Goal: Task Accomplishment & Management: Complete application form

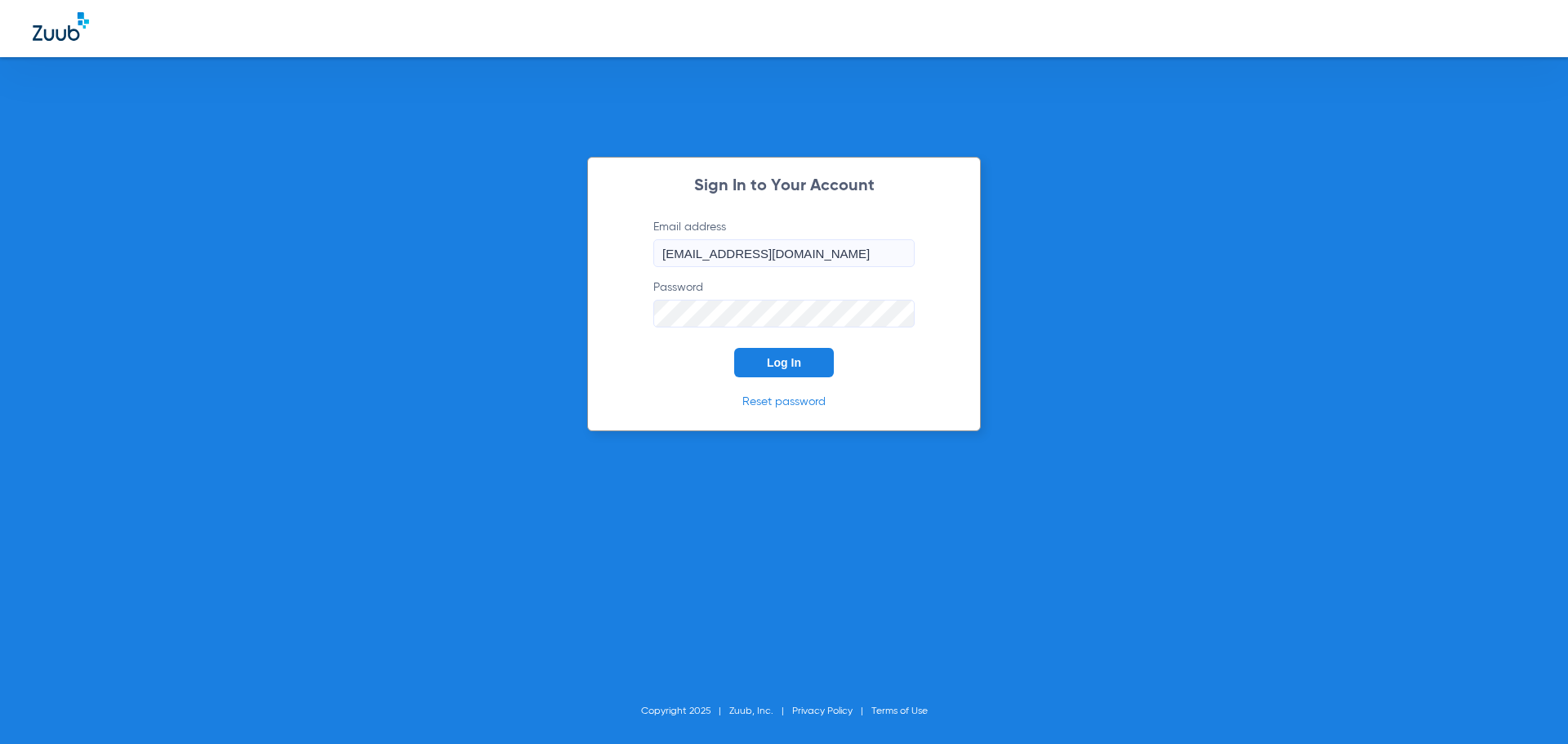
click at [811, 359] on button "Log In" at bounding box center [784, 363] width 100 height 30
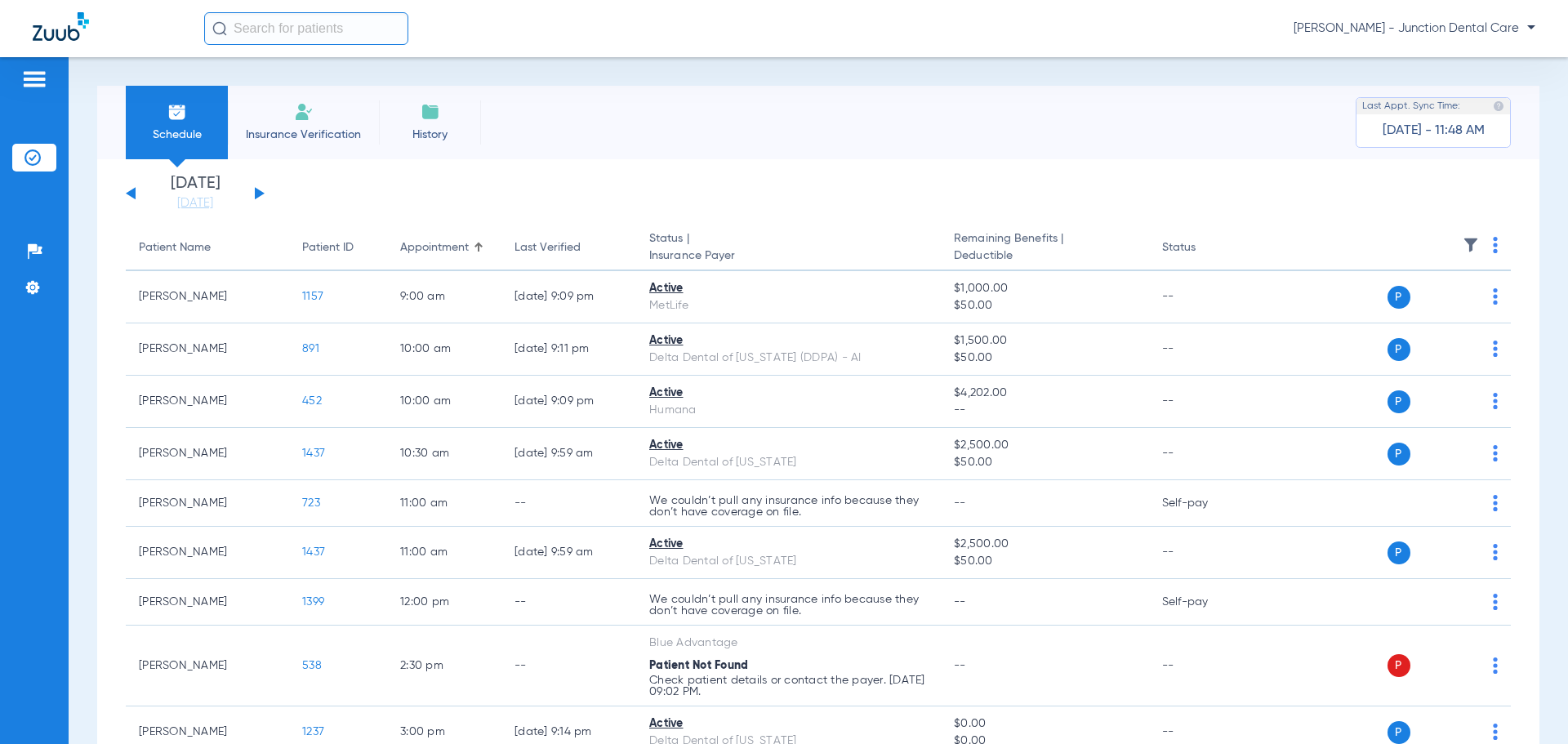
click at [332, 129] on span "Insurance Verification" at bounding box center [303, 134] width 127 height 16
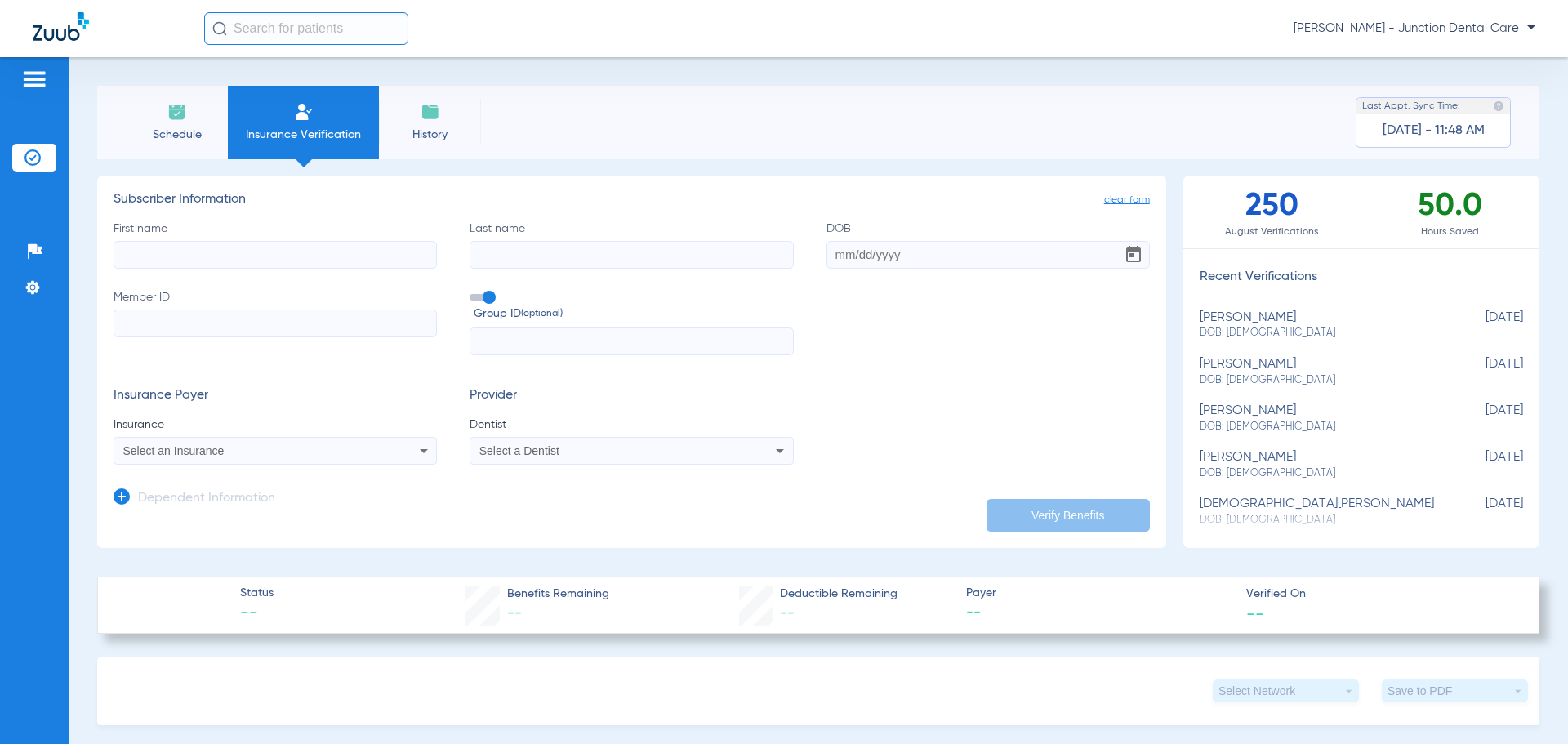
click at [167, 251] on input "First name" at bounding box center [275, 254] width 324 height 28
type input "[PERSON_NAME]"
click at [830, 251] on input "DOB" at bounding box center [988, 254] width 324 height 28
click at [828, 256] on input "DOB Required" at bounding box center [988, 254] width 324 height 28
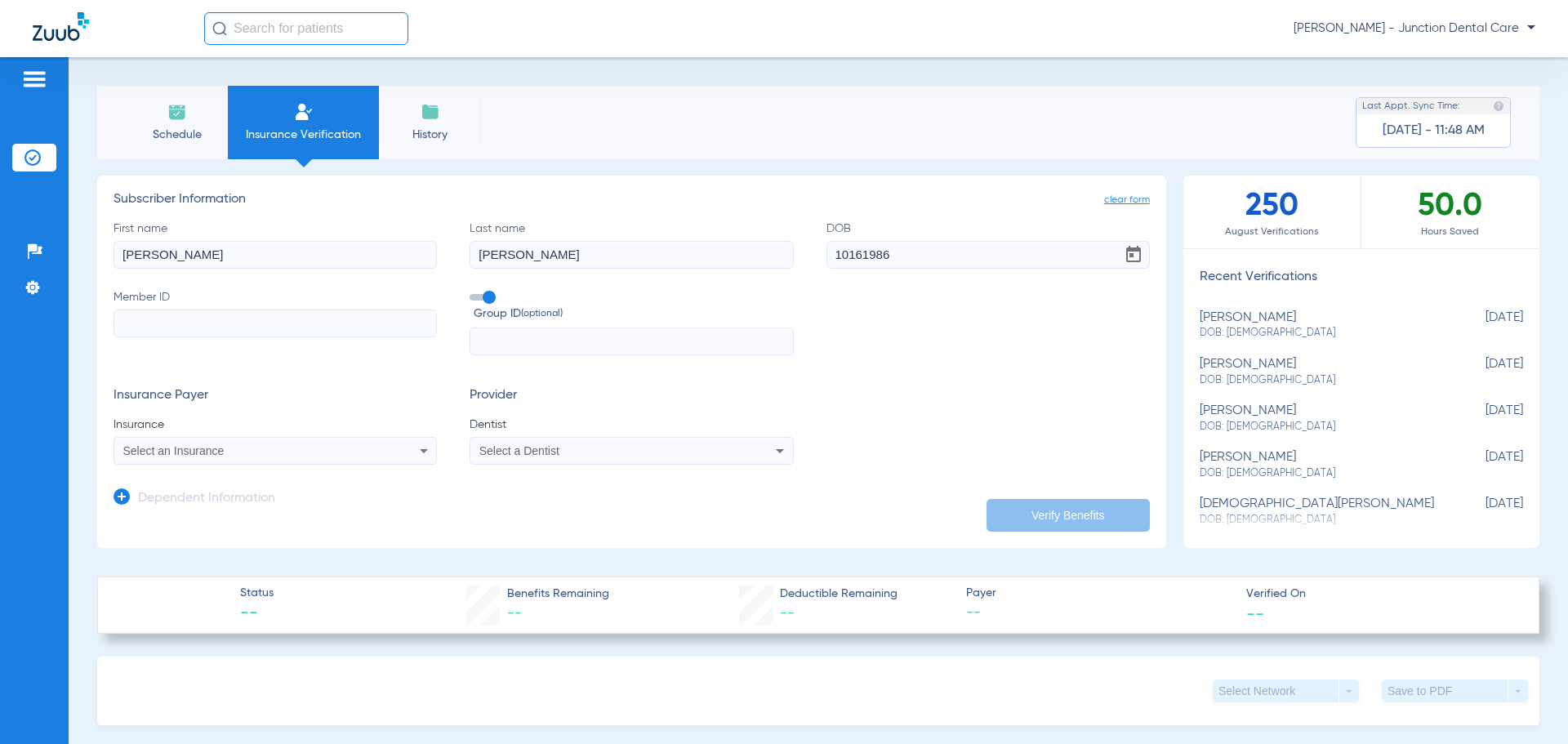
type input "[DATE]"
click at [149, 331] on input "Member ID" at bounding box center [275, 323] width 324 height 28
click at [151, 318] on input "Member ID Required" at bounding box center [275, 323] width 324 height 28
type input "951127314"
click at [258, 450] on div "Select an Insurance" at bounding box center [245, 451] width 244 height 12
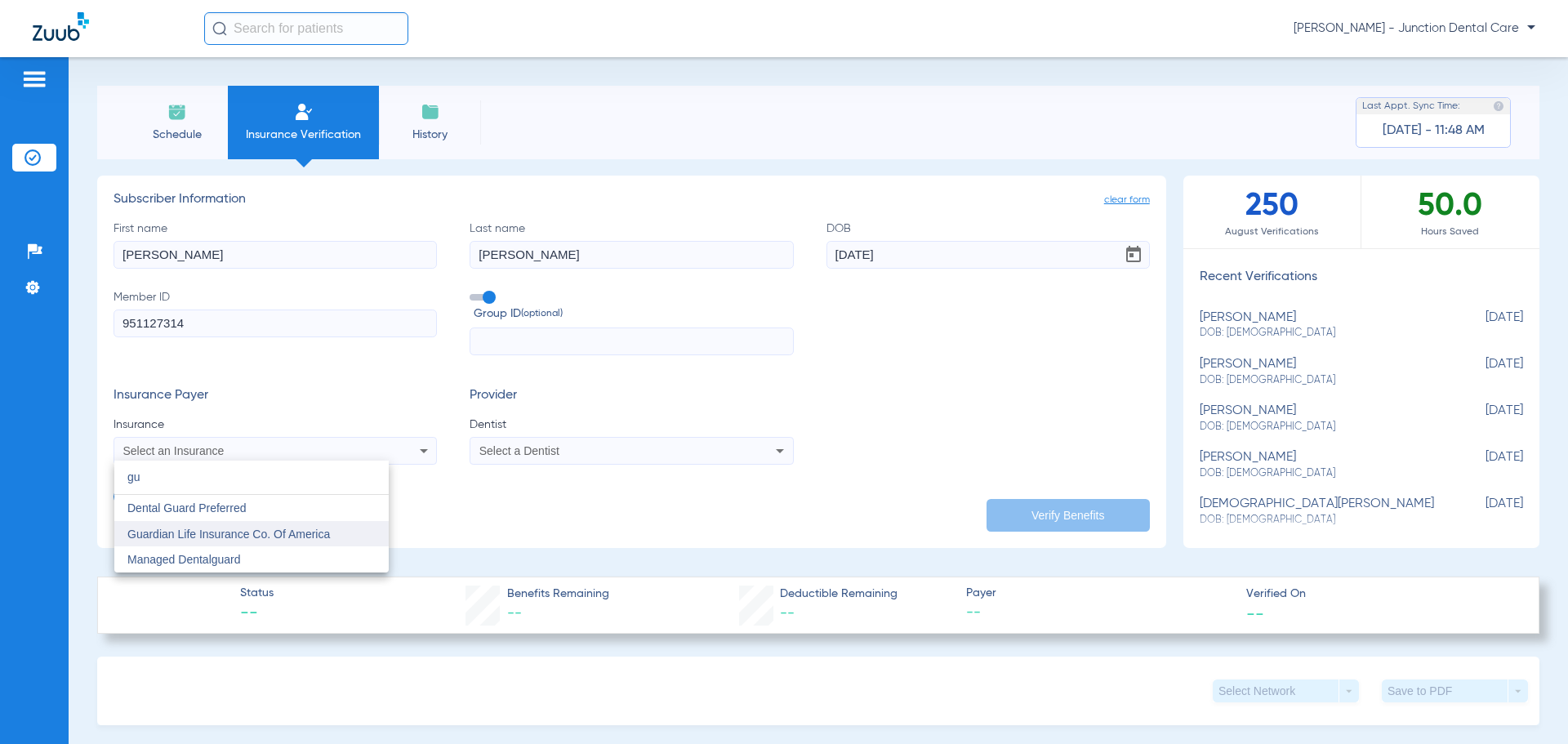
type input "gu"
click at [254, 533] on span "Guardian Life Insurance Co. Of America" at bounding box center [229, 533] width 203 height 13
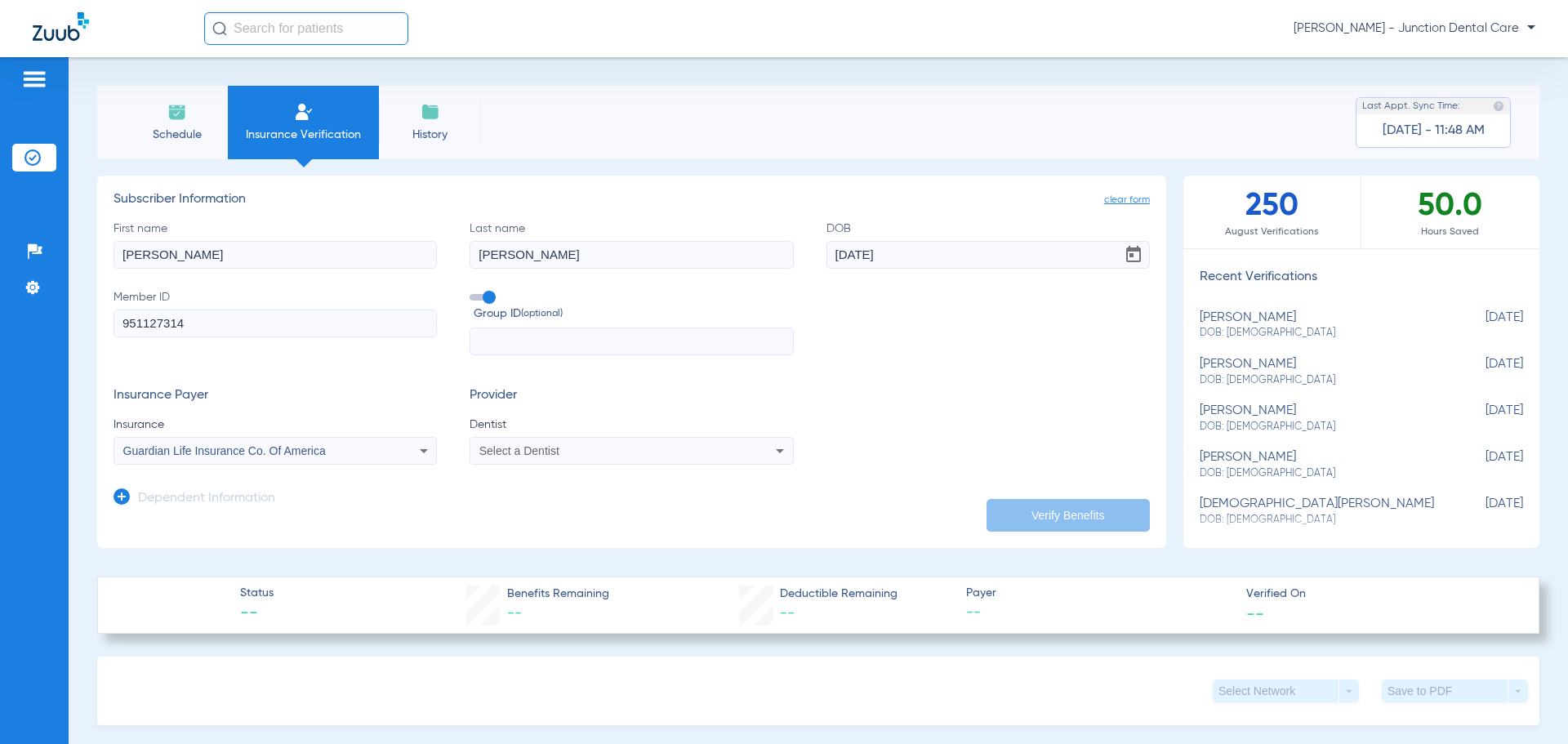
click at [562, 451] on div "Select a Dentist" at bounding box center [601, 451] width 244 height 12
type input "az"
click at [665, 515] on mat-option "[PERSON_NAME] 1669151825" at bounding box center [605, 508] width 275 height 26
click at [1035, 522] on button "Verify Benefits" at bounding box center [1068, 515] width 163 height 33
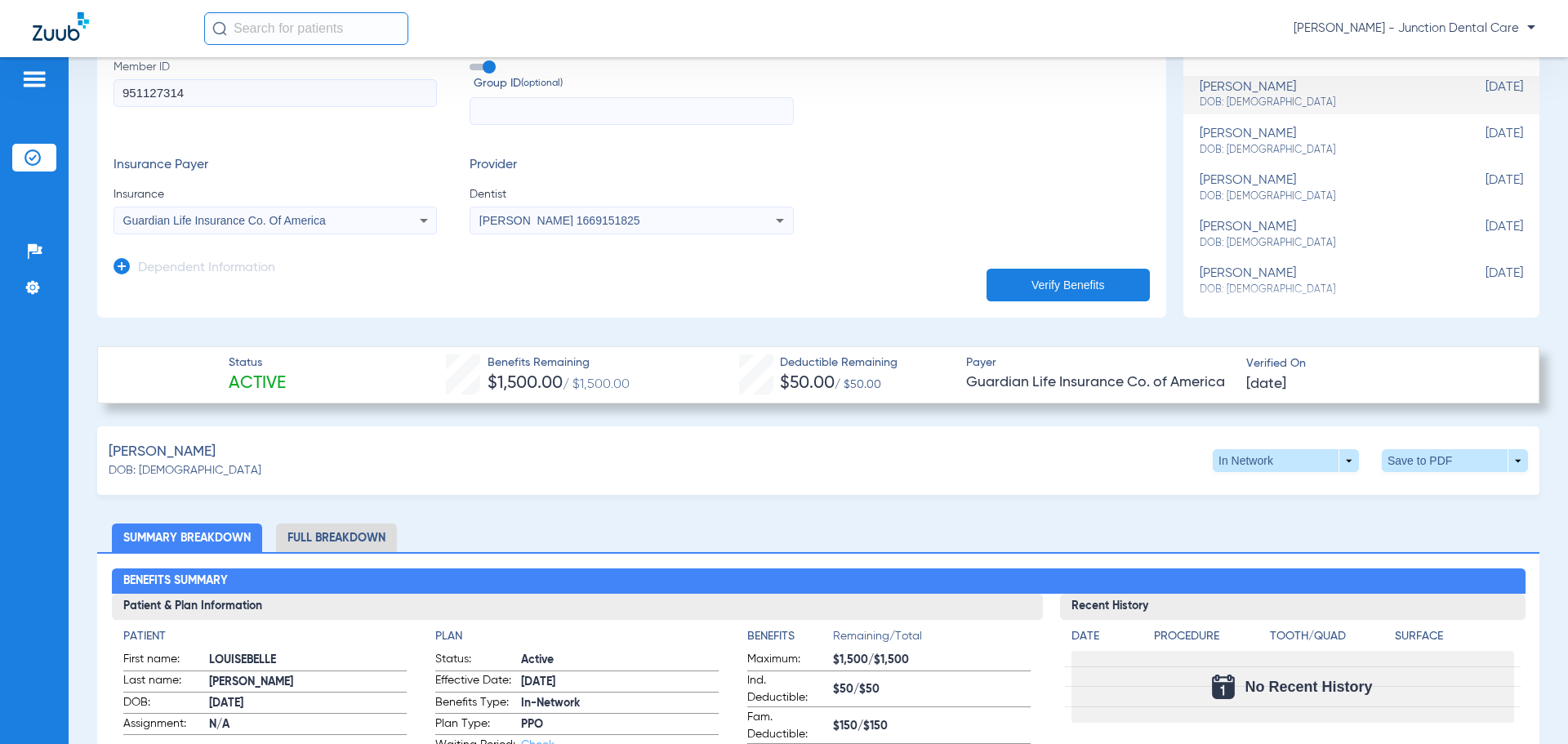
scroll to position [327, 0]
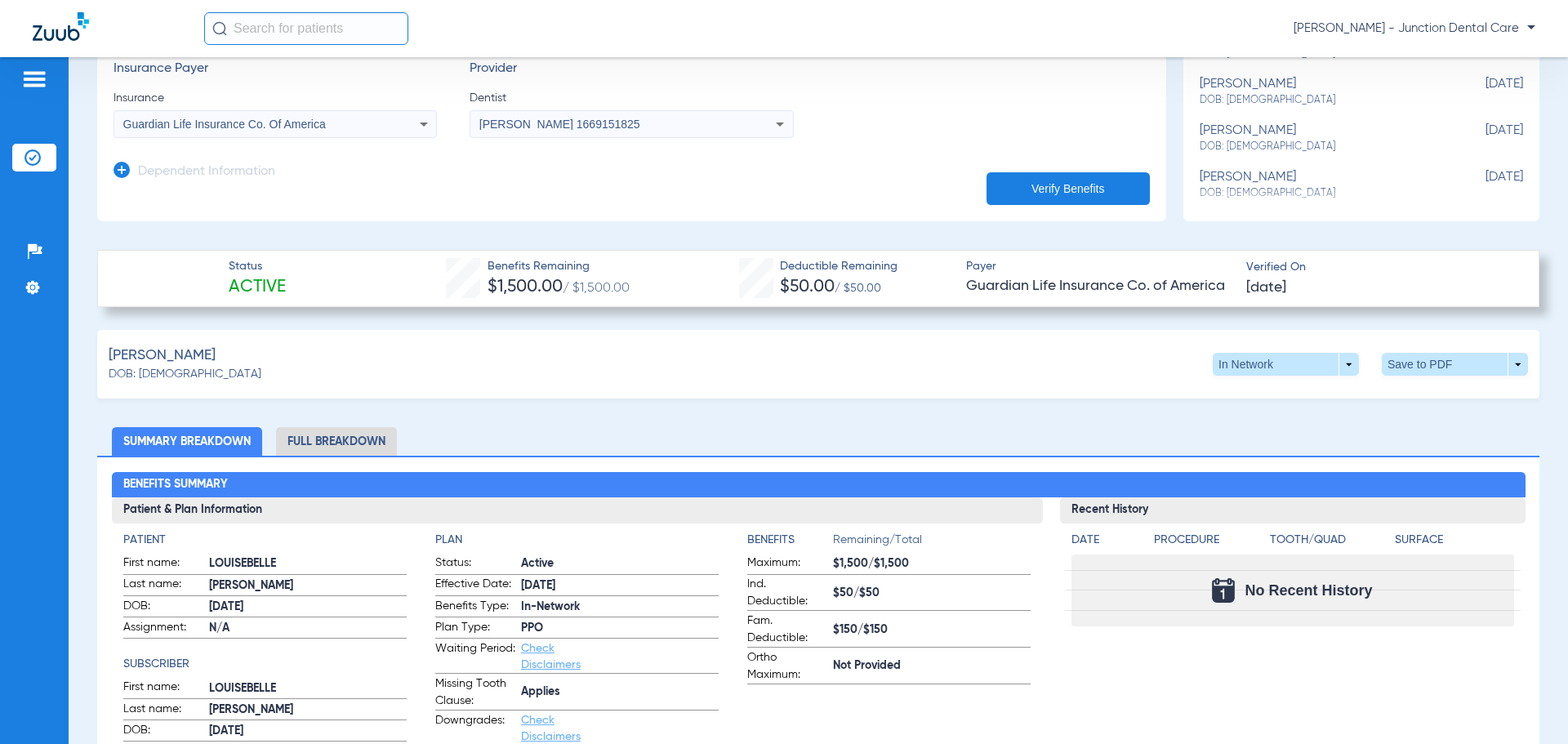
click at [344, 439] on li "Full Breakdown" at bounding box center [336, 441] width 121 height 29
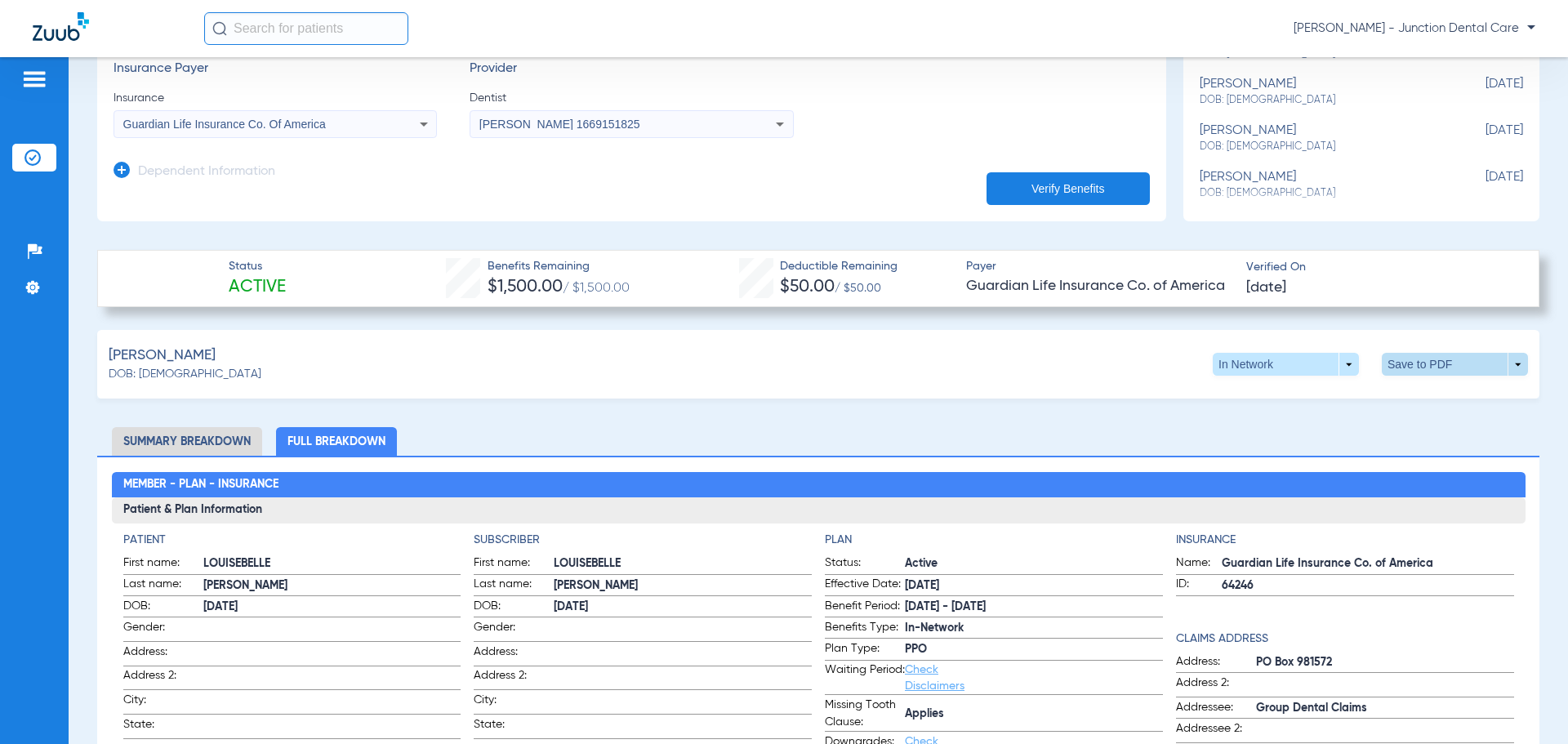
click at [1436, 360] on span at bounding box center [1456, 364] width 39 height 39
click at [1312, 400] on span "Save to PDF" at bounding box center [1320, 396] width 64 height 12
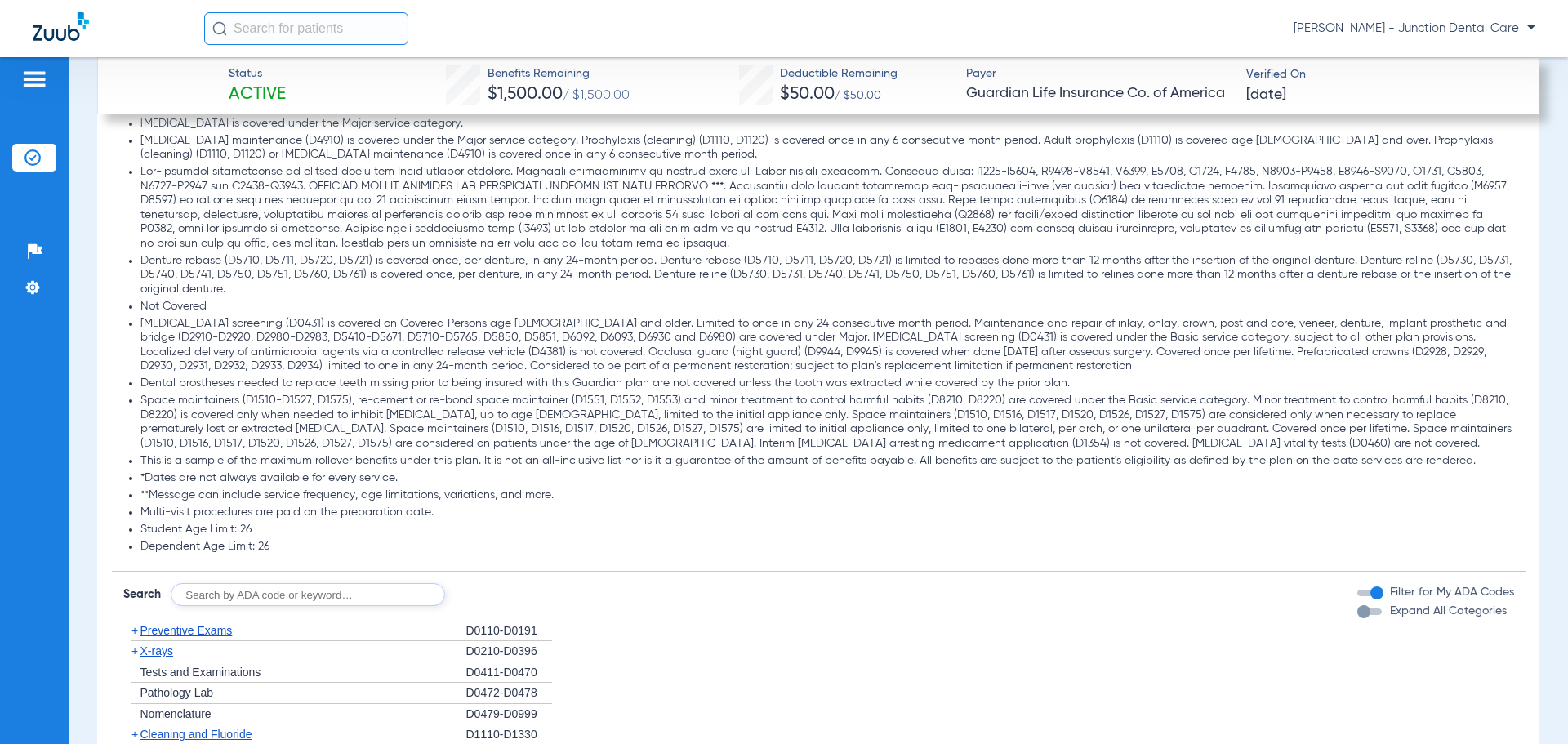
scroll to position [2489, 0]
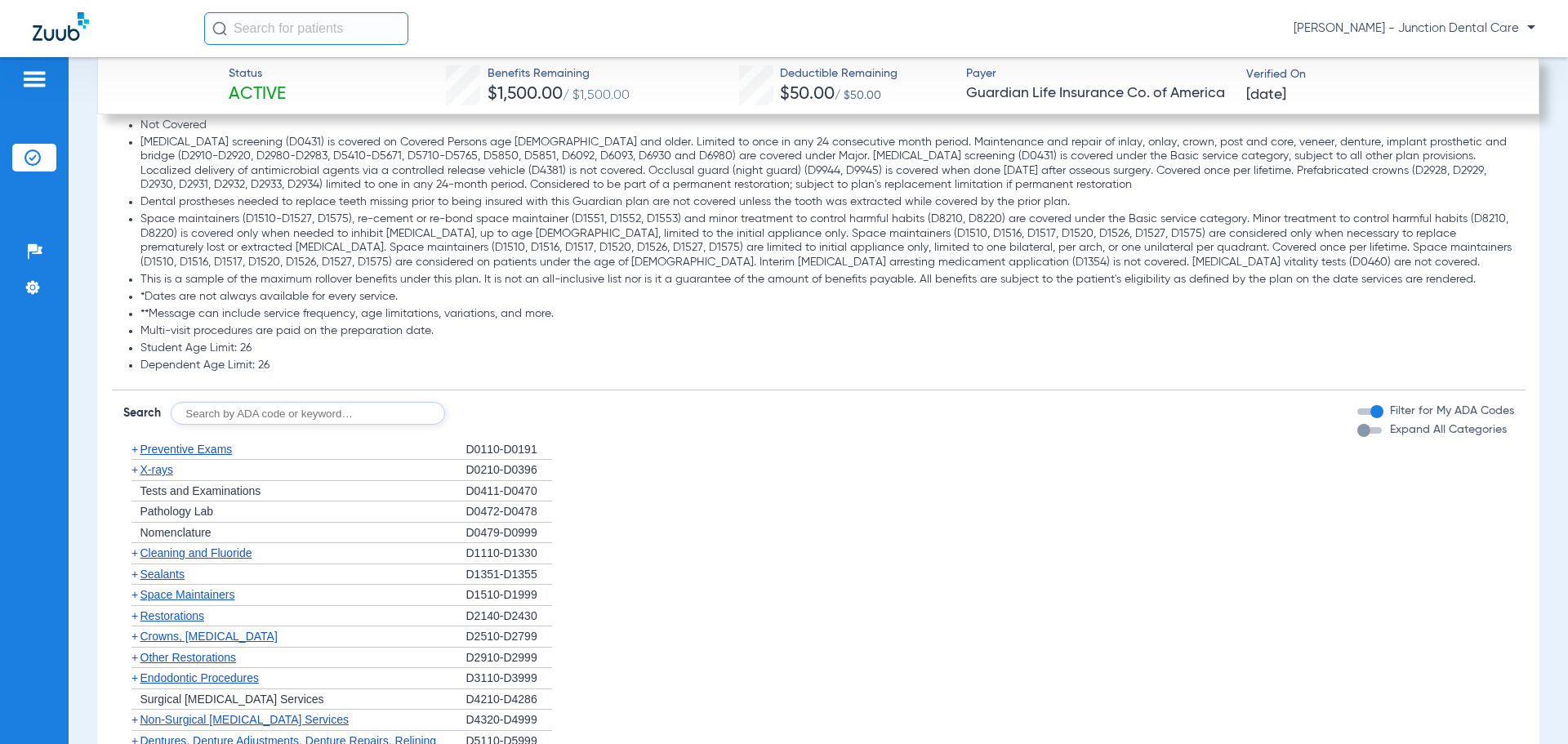
click at [293, 414] on input "text" at bounding box center [308, 413] width 275 height 23
type input "d4346"
click at [497, 413] on button "Search" at bounding box center [505, 413] width 64 height 23
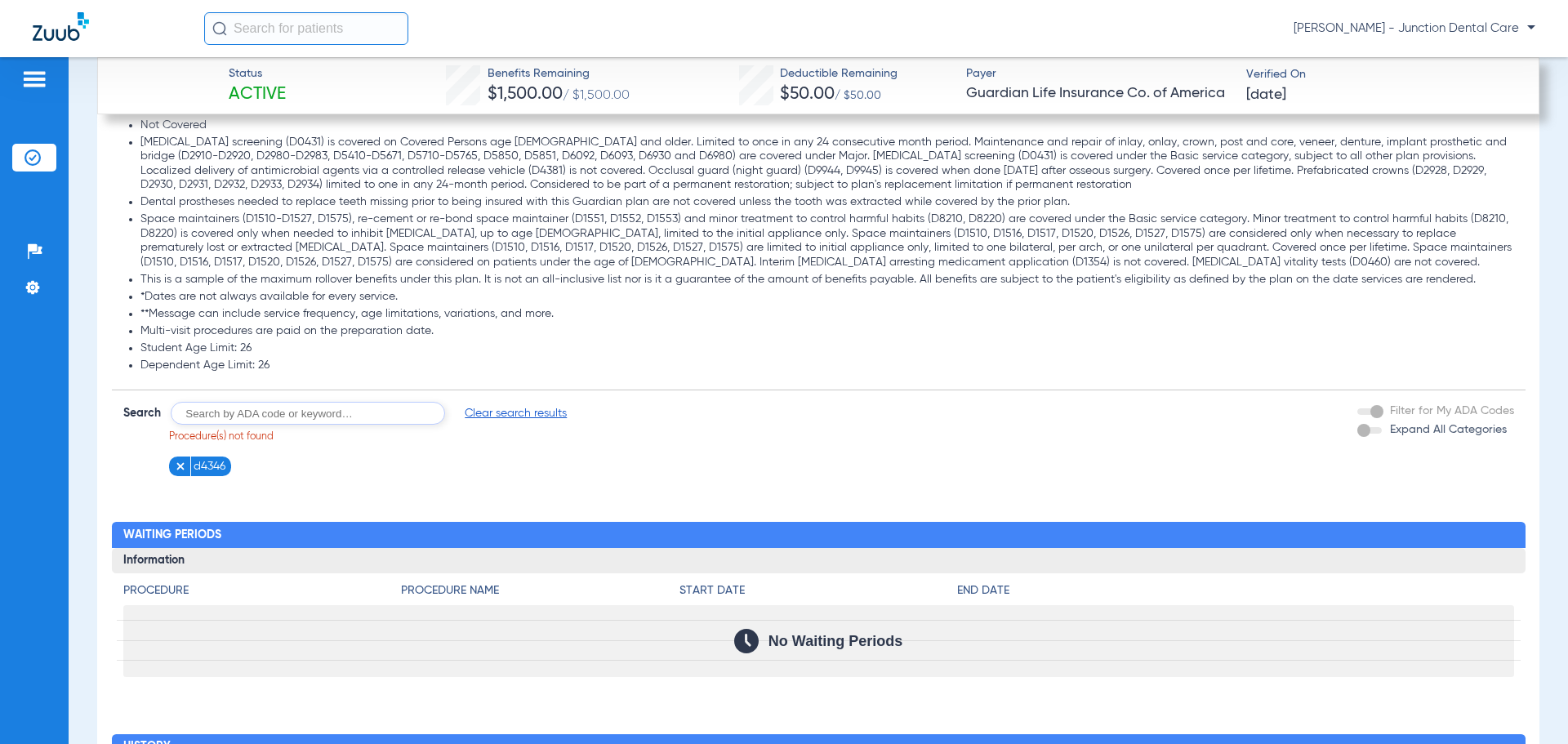
click at [342, 420] on input "text" at bounding box center [308, 413] width 275 height 23
type input "4346"
click at [525, 401] on form "Search 4346 Search Clear search results Procedure(s) not found d4346 Filter for…" at bounding box center [818, 433] width 1414 height 85
click at [514, 412] on button "Search" at bounding box center [505, 413] width 64 height 23
click at [519, 413] on span "Clear search results" at bounding box center [516, 413] width 102 height 16
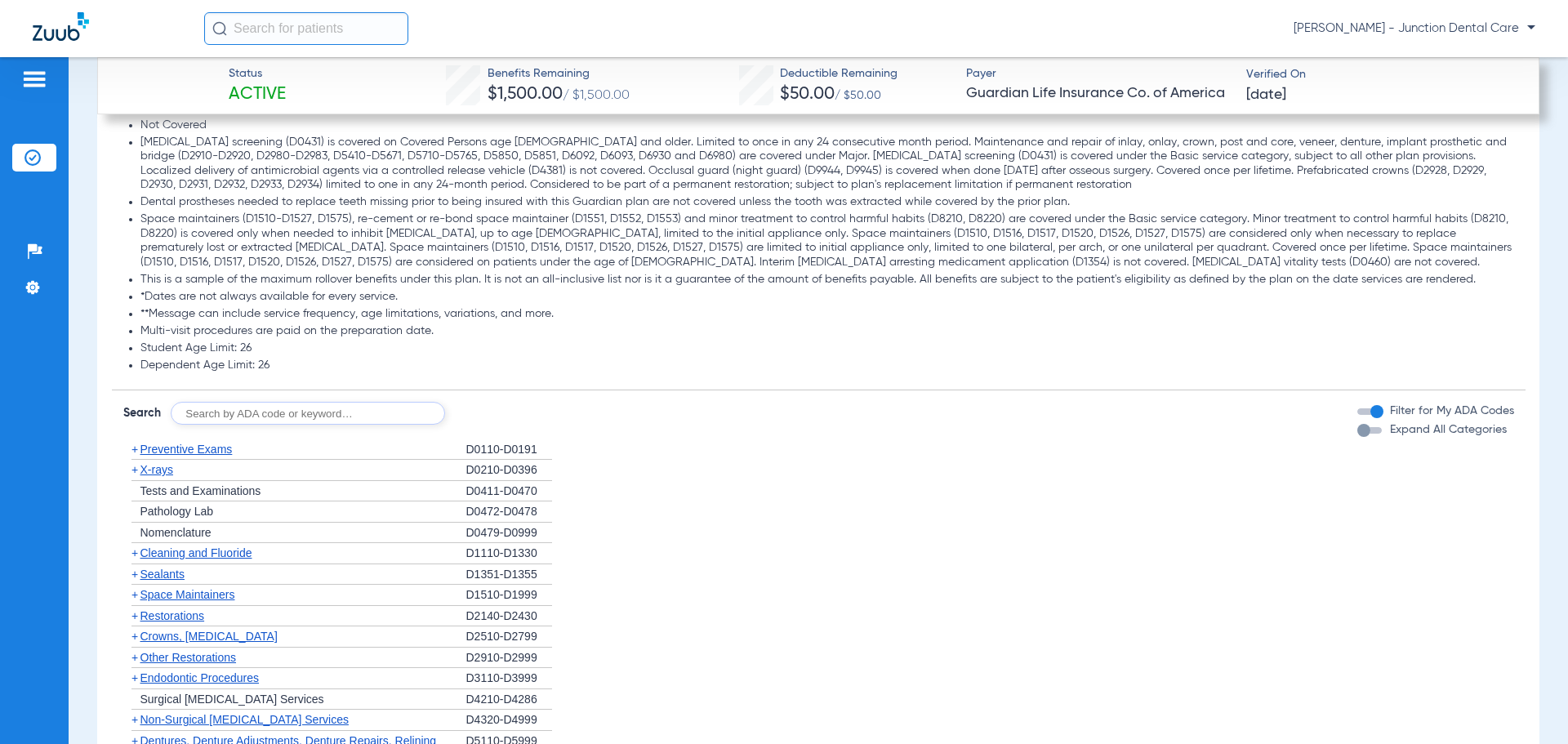
scroll to position [2570, 0]
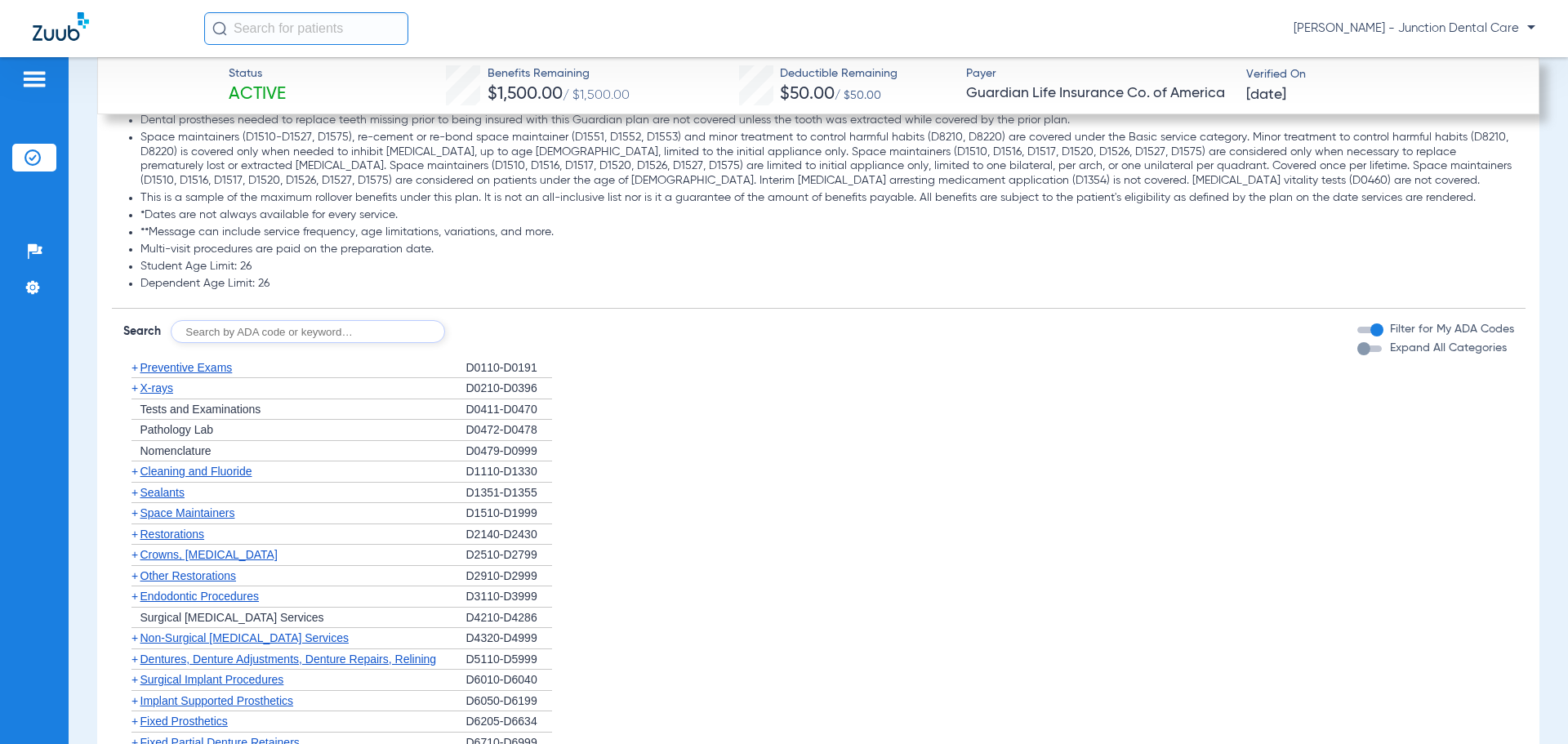
click at [134, 637] on span "+" at bounding box center [135, 637] width 7 height 13
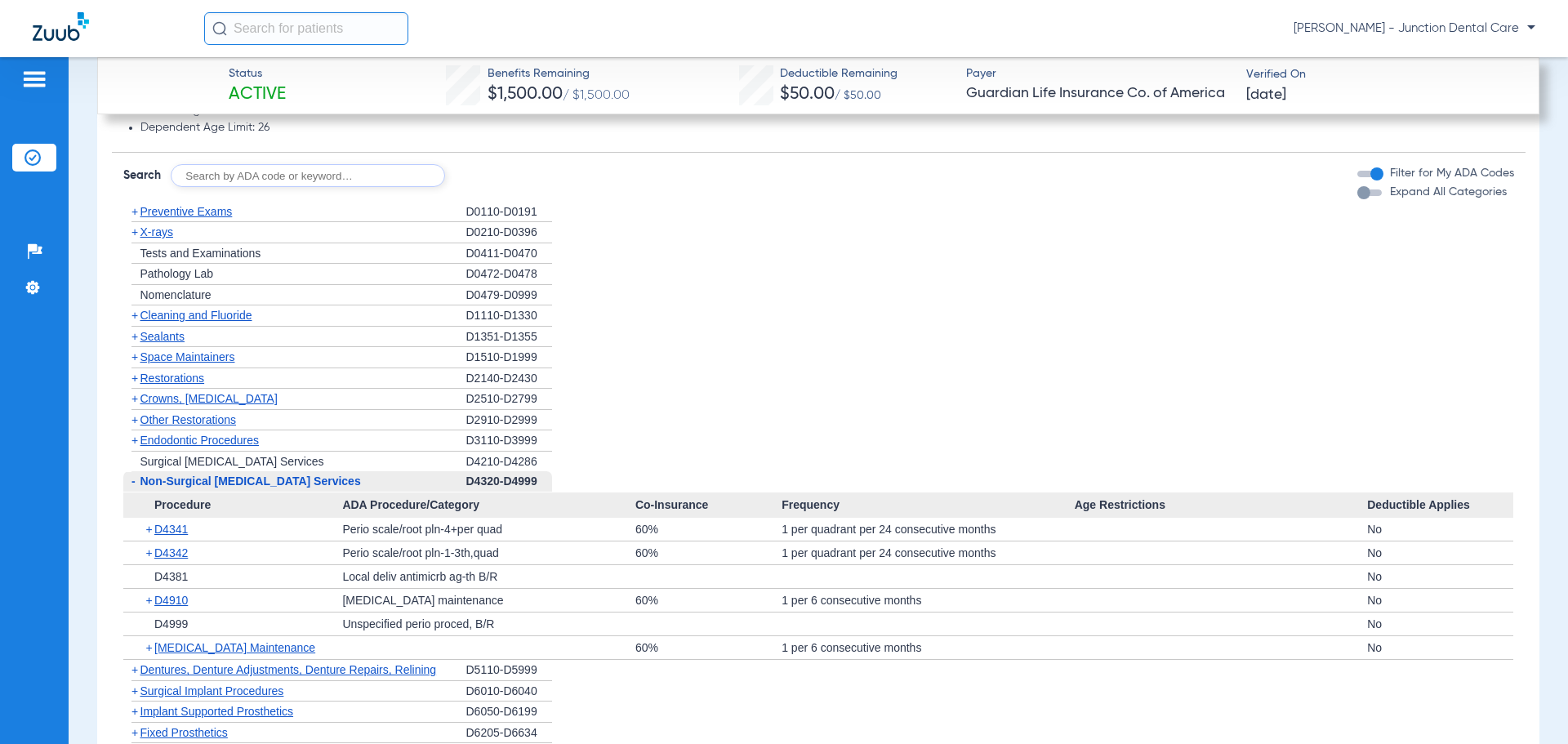
scroll to position [2733, 0]
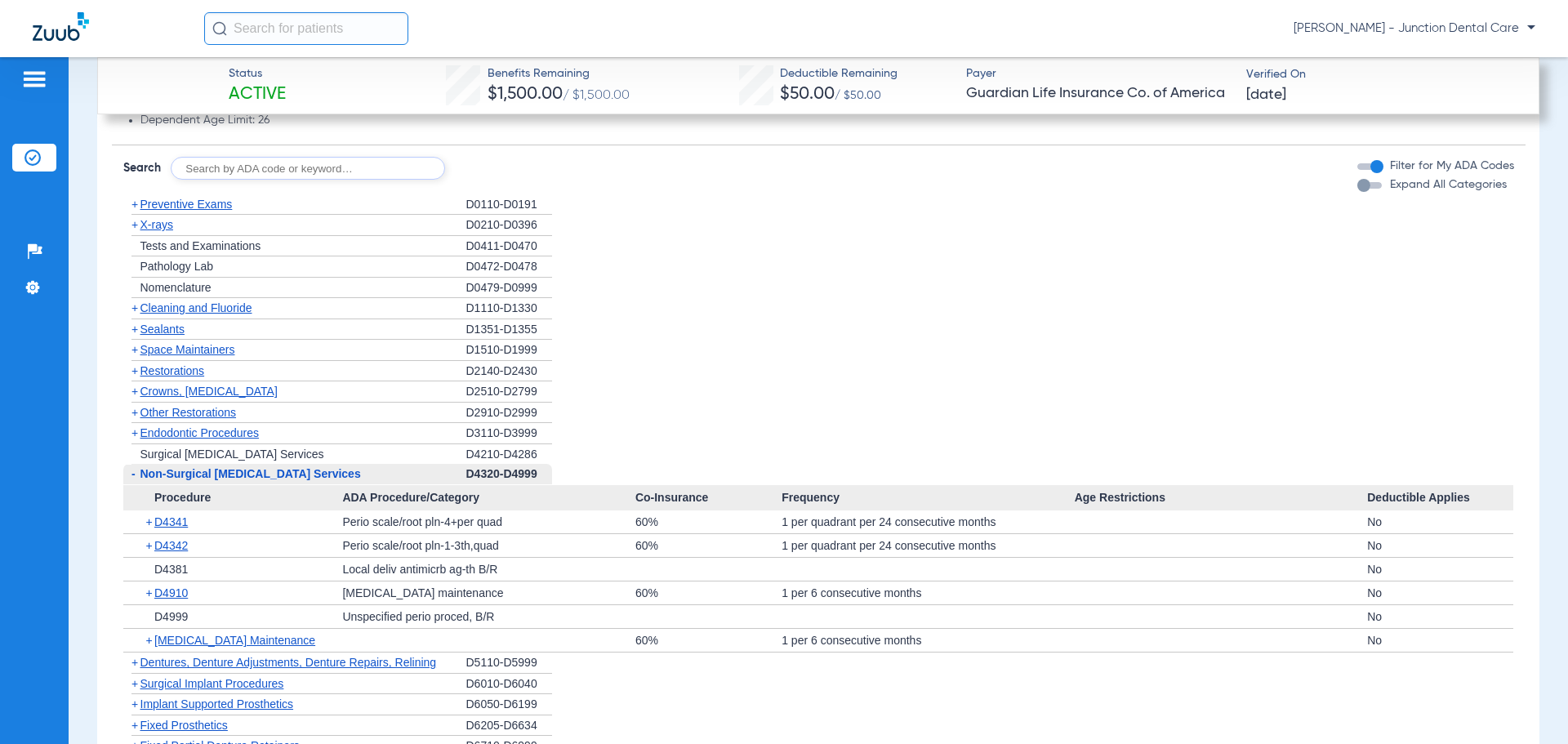
click at [134, 309] on span "+" at bounding box center [135, 308] width 7 height 13
